Goal: Transaction & Acquisition: Subscribe to service/newsletter

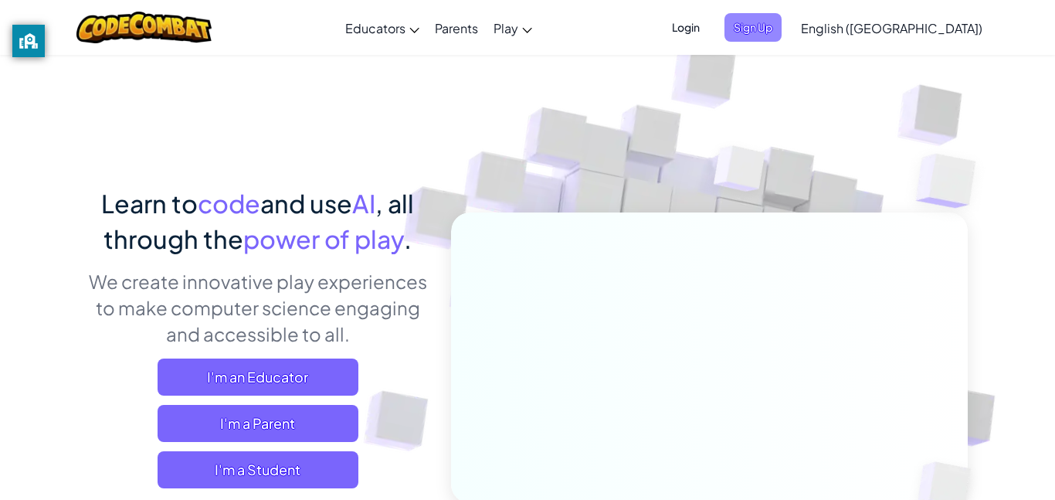
click at [782, 22] on span "Sign Up" at bounding box center [752, 27] width 57 height 29
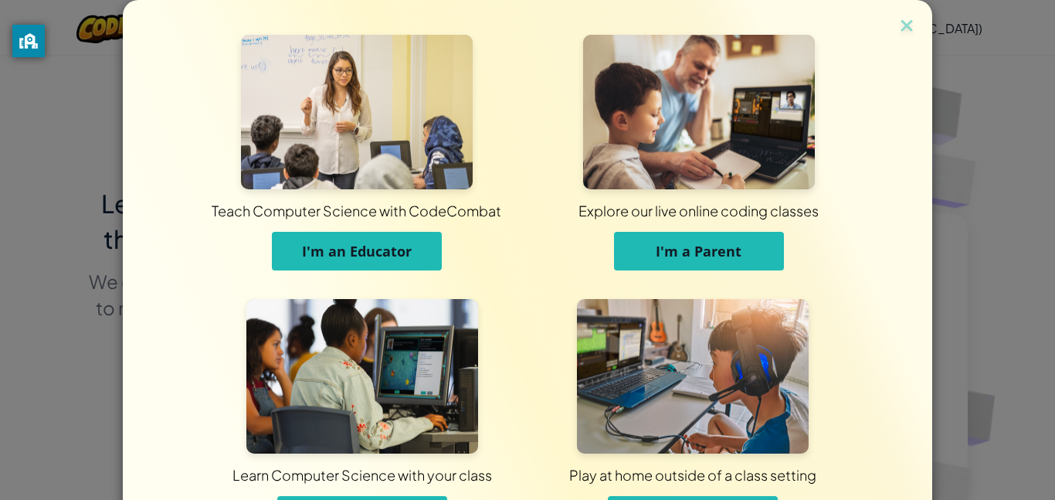
click at [360, 247] on span "I'm an Educator" at bounding box center [357, 251] width 110 height 19
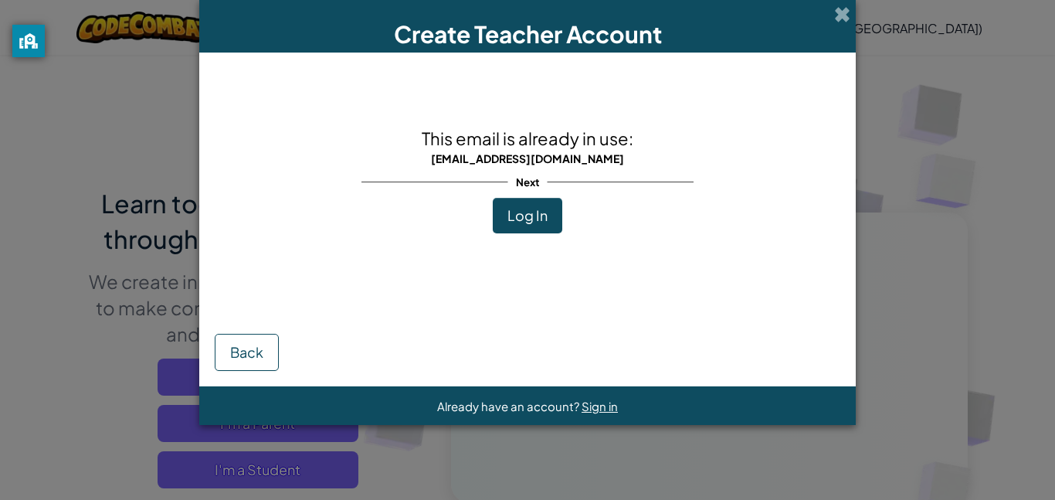
click at [527, 196] on div "Next" at bounding box center [527, 182] width 332 height 32
click at [527, 202] on button "Log In" at bounding box center [528, 216] width 70 height 36
